Goal: Information Seeking & Learning: Learn about a topic

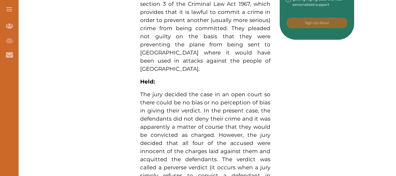
scroll to position [378, 0]
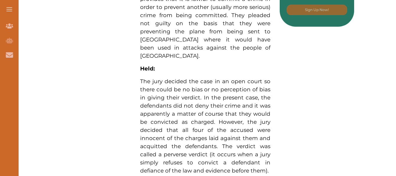
drag, startPoint x: 271, startPoint y: 144, endPoint x: 174, endPoint y: 128, distance: 98.2
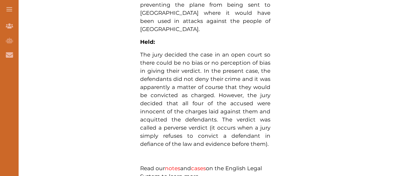
scroll to position [407, 0]
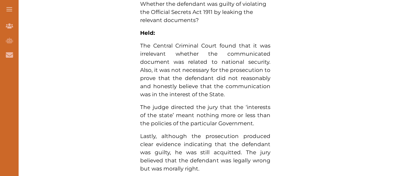
scroll to position [407, 0]
